Goal: Task Accomplishment & Management: Manage account settings

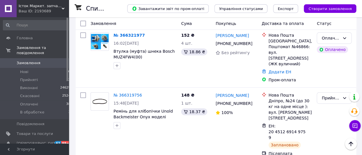
scroll to position [89, 0]
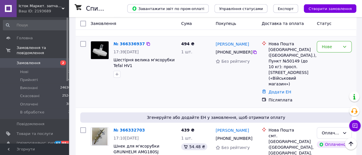
scroll to position [119, 0]
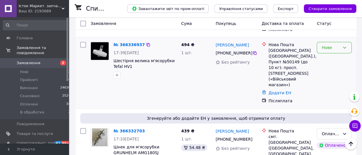
click at [346, 45] on icon at bounding box center [344, 47] width 5 height 5
click at [333, 54] on li "Прийнято" at bounding box center [334, 54] width 34 height 10
click at [132, 42] on link "№ 366336937" at bounding box center [128, 44] width 28 height 5
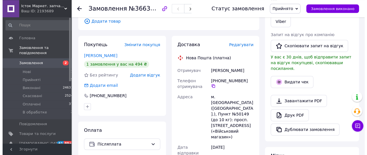
scroll to position [89, 0]
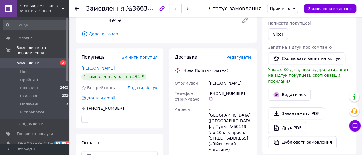
click at [242, 59] on span "Редагувати" at bounding box center [239, 57] width 24 height 5
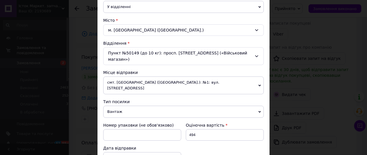
scroll to position [128, 0]
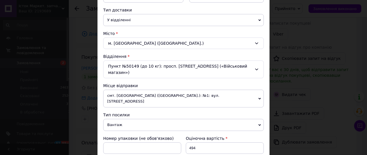
click at [256, 67] on icon at bounding box center [256, 69] width 5 height 5
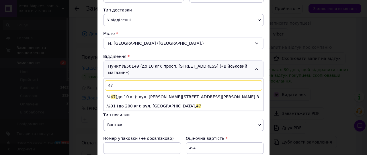
scroll to position [0, 0]
type input "47"
click at [155, 92] on li "№ 47 (до 10 кг): вул. Чукаріна В., 14, оф. 3" at bounding box center [184, 96] width 160 height 9
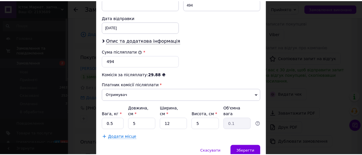
scroll to position [279, 0]
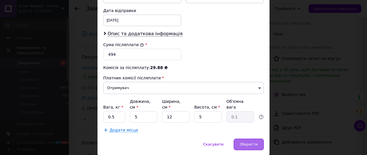
click at [244, 142] on span "Зберегти" at bounding box center [249, 144] width 18 height 4
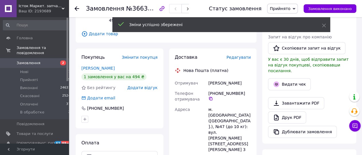
scroll to position [239, 0]
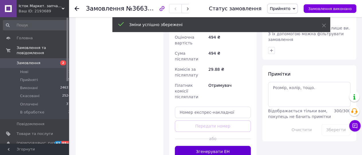
click at [219, 146] on button "Згенерувати ЕН" at bounding box center [213, 151] width 76 height 11
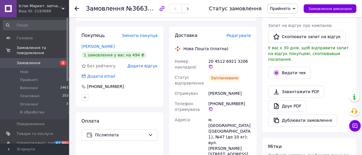
scroll to position [89, 0]
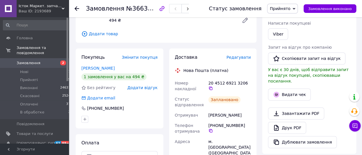
click at [77, 8] on use at bounding box center [77, 8] width 5 height 5
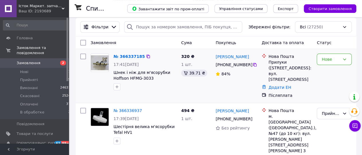
scroll to position [60, 0]
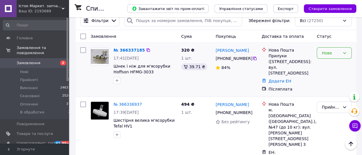
click at [346, 52] on icon at bounding box center [344, 53] width 5 height 5
click at [334, 65] on li "Прийнято" at bounding box center [334, 65] width 34 height 10
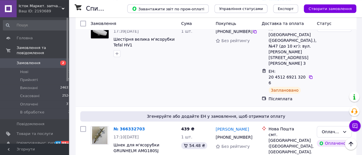
scroll to position [149, 0]
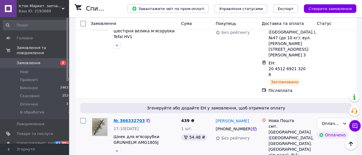
click at [129, 118] on link "№ 366332703" at bounding box center [129, 120] width 31 height 5
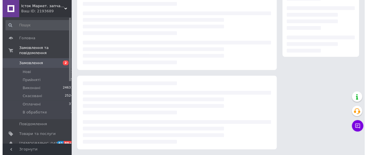
scroll to position [107, 0]
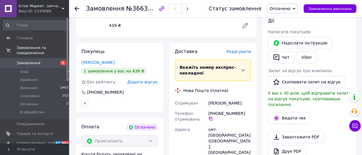
click at [245, 51] on span "Редагувати" at bounding box center [239, 51] width 24 height 5
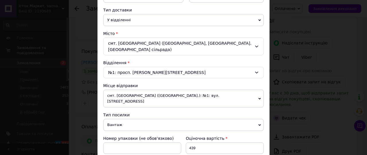
scroll to position [225, 0]
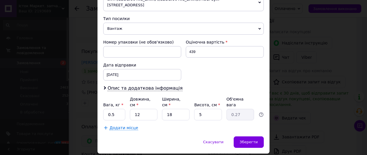
click at [258, 28] on icon at bounding box center [259, 29] width 3 height 3
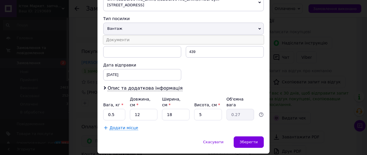
click at [188, 36] on li "Документи" at bounding box center [183, 40] width 161 height 9
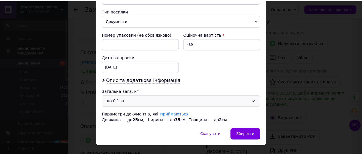
scroll to position [235, 0]
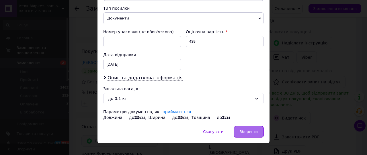
click at [249, 130] on span "Зберегти" at bounding box center [249, 132] width 18 height 4
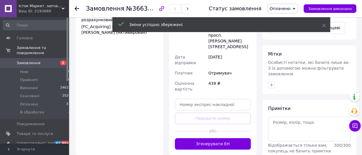
scroll to position [256, 0]
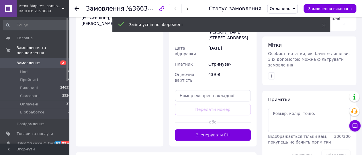
click at [211, 129] on button "Згенерувати ЕН" at bounding box center [213, 134] width 76 height 11
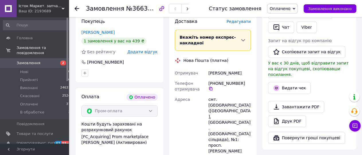
scroll to position [137, 0]
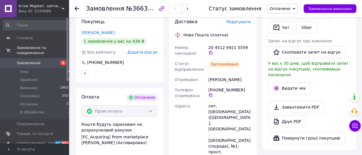
click at [77, 8] on icon at bounding box center [77, 8] width 5 height 5
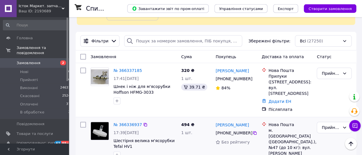
scroll to position [30, 0]
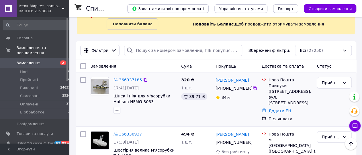
click at [134, 81] on link "№ 366337185" at bounding box center [128, 80] width 28 height 5
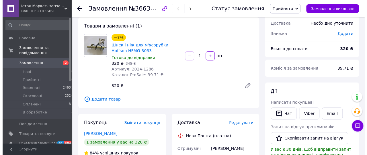
scroll to position [89, 0]
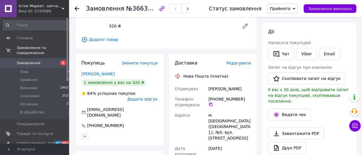
click at [243, 64] on span "Редагувати" at bounding box center [239, 63] width 24 height 5
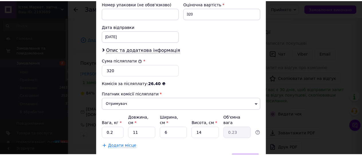
scroll to position [279, 0]
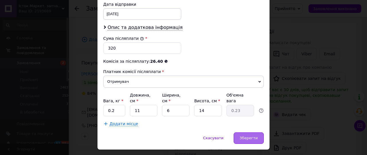
click at [250, 136] on span "Зберегти" at bounding box center [249, 138] width 18 height 4
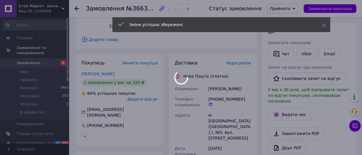
scroll to position [239, 0]
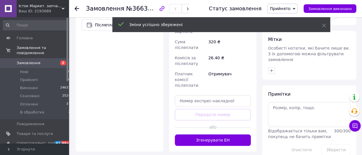
click at [224, 135] on button "Згенерувати ЕН" at bounding box center [213, 140] width 76 height 11
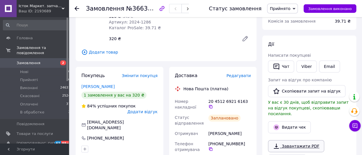
scroll to position [60, 0]
